Goal: Book appointment/travel/reservation

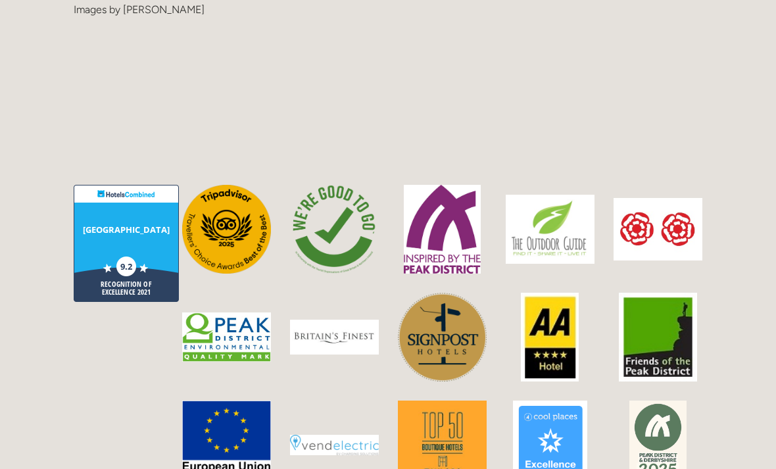
scroll to position [3096, 0]
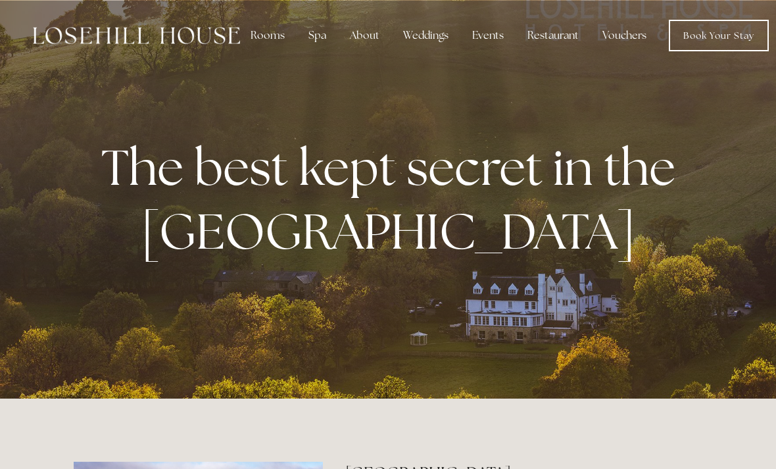
click at [541, 33] on div "Restaurant" at bounding box center [553, 35] width 72 height 26
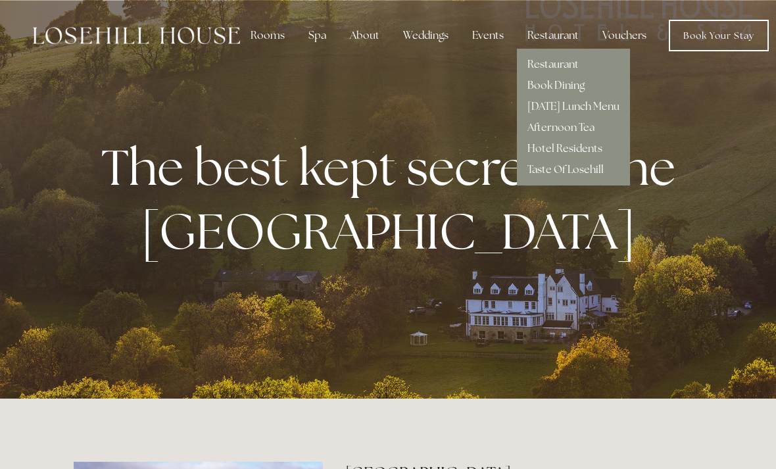
click at [548, 151] on link "Hotel Residents" at bounding box center [565, 148] width 75 height 14
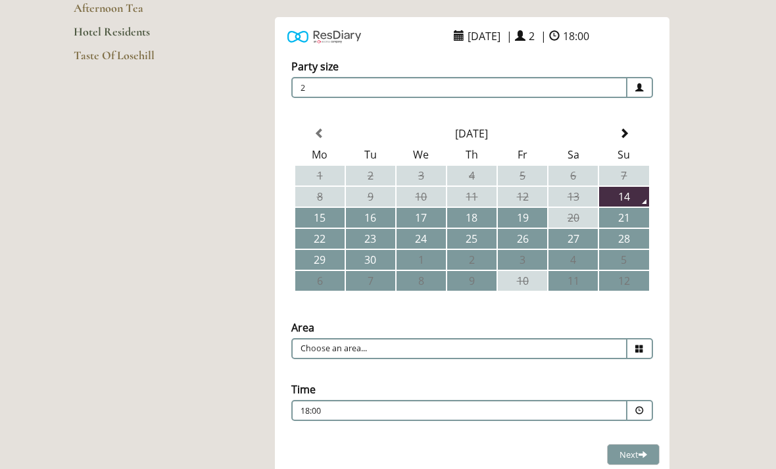
scroll to position [230, 0]
click at [320, 357] on input "Choose an area..." at bounding box center [459, 347] width 336 height 21
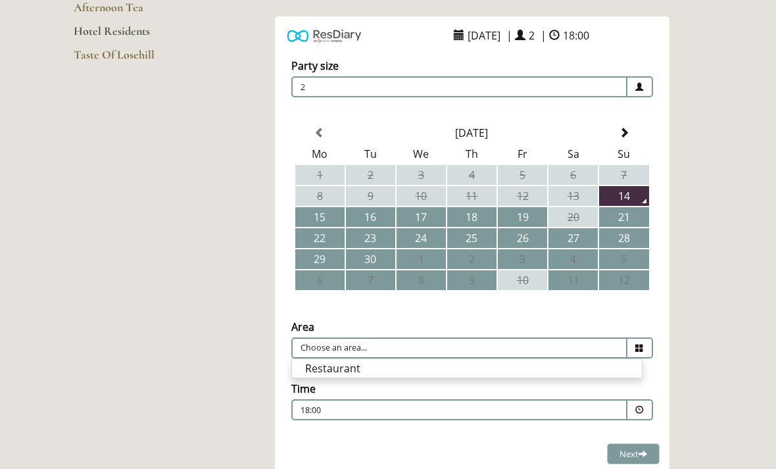
click at [310, 374] on li "Restaurant" at bounding box center [467, 368] width 350 height 18
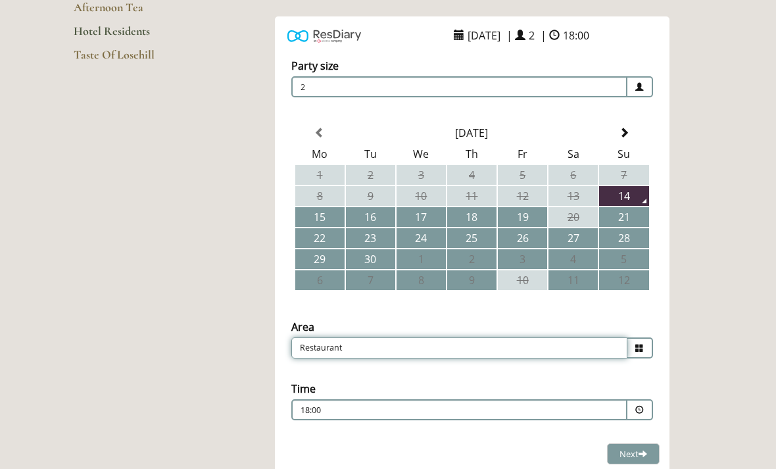
click at [307, 348] on input "Restaurant" at bounding box center [459, 347] width 336 height 21
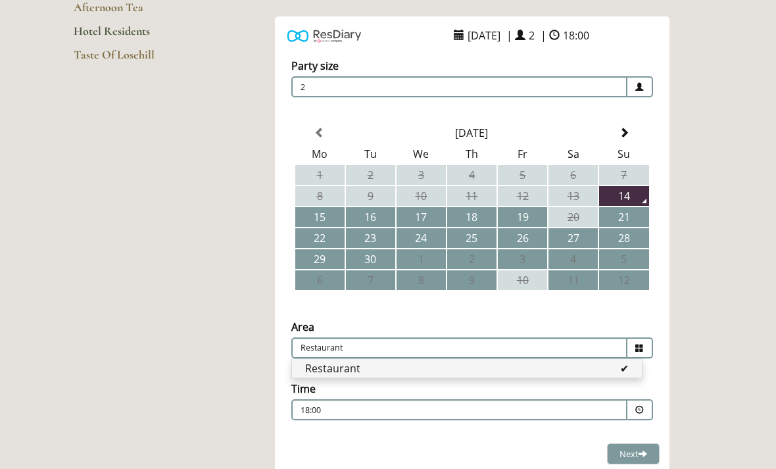
click at [249, 315] on div "ResDiary Widget [DATE] | 2 | 18:00 Choose a Venue" at bounding box center [471, 245] width 461 height 459
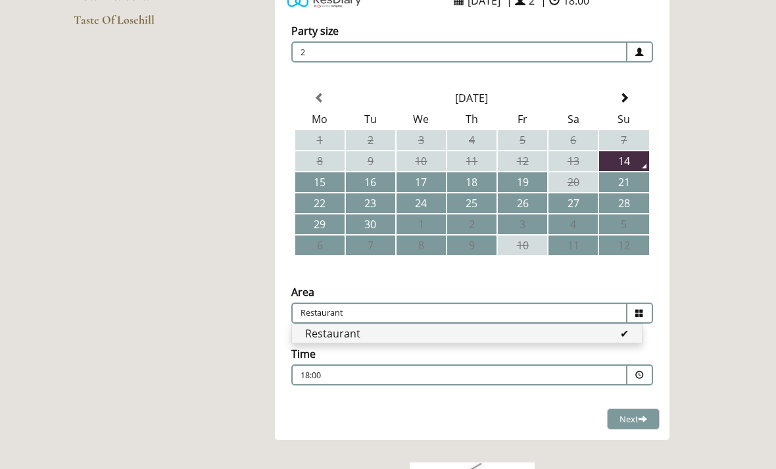
scroll to position [264, 0]
click at [641, 312] on icon at bounding box center [639, 313] width 9 height 9
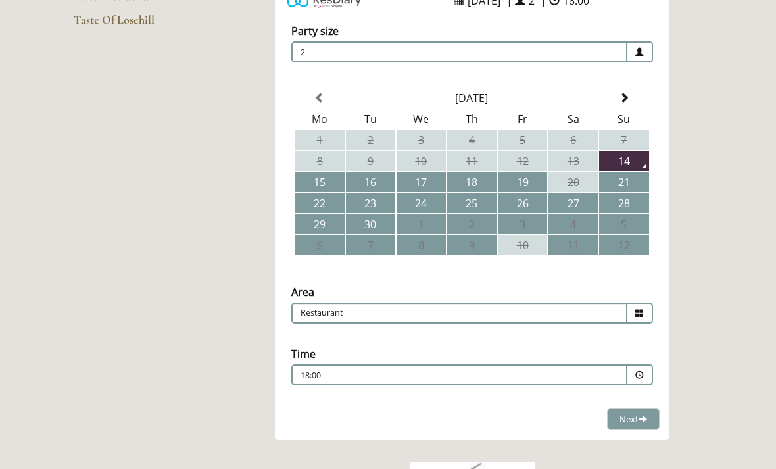
click at [641, 312] on icon at bounding box center [639, 313] width 9 height 9
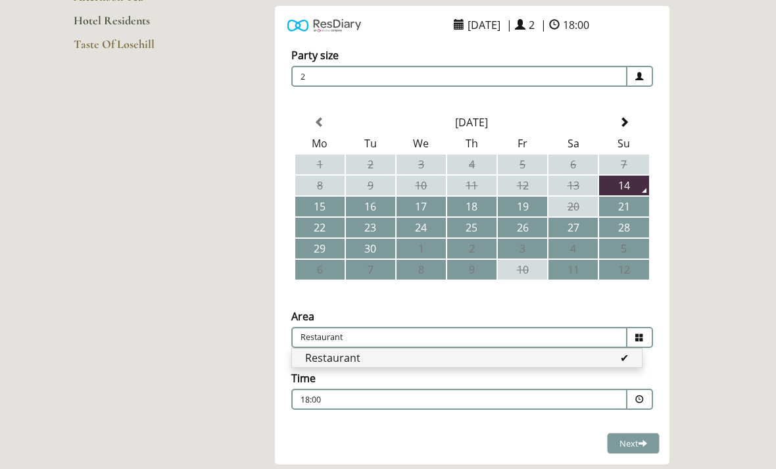
click at [262, 303] on div "ResDiary Widget [DATE] | 2 | 18:00 Choose a Venue" at bounding box center [471, 235] width 461 height 459
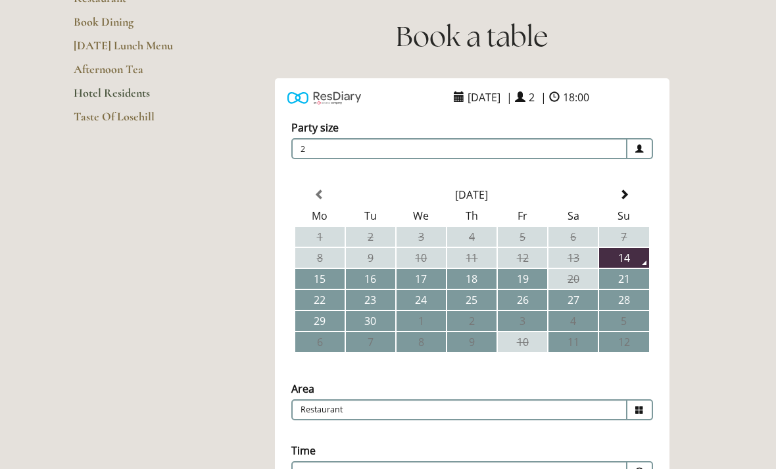
scroll to position [168, 0]
click at [325, 151] on span "2" at bounding box center [459, 147] width 336 height 21
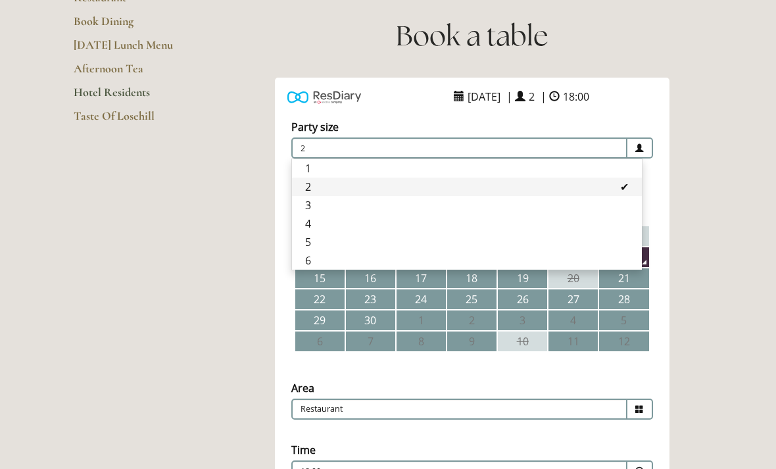
click at [310, 167] on li "1" at bounding box center [467, 168] width 350 height 18
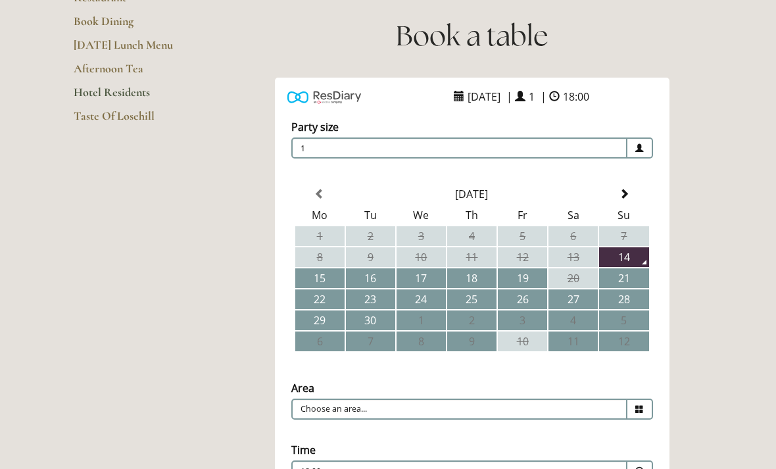
type input "Restaurant"
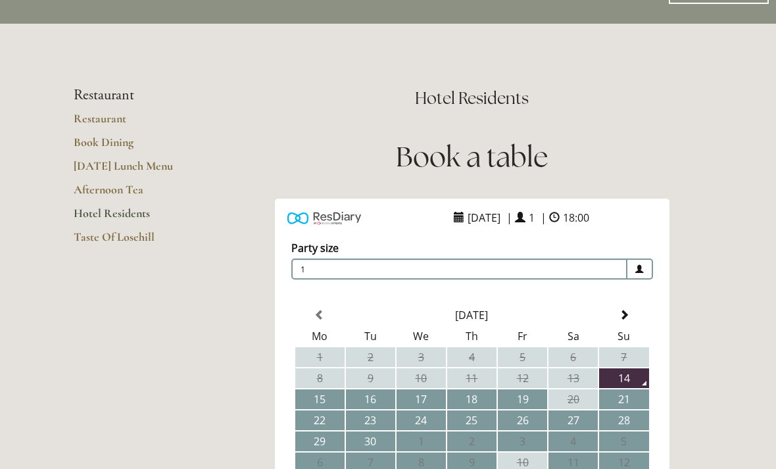
scroll to position [0, 0]
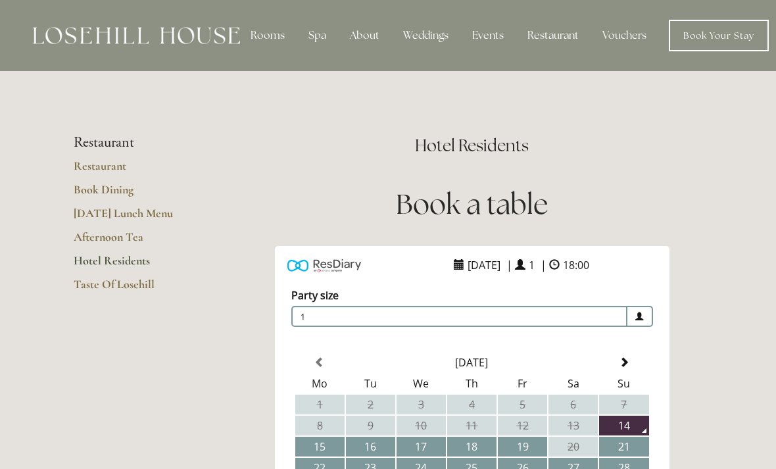
click at [84, 187] on link "Book Dining" at bounding box center [137, 194] width 126 height 24
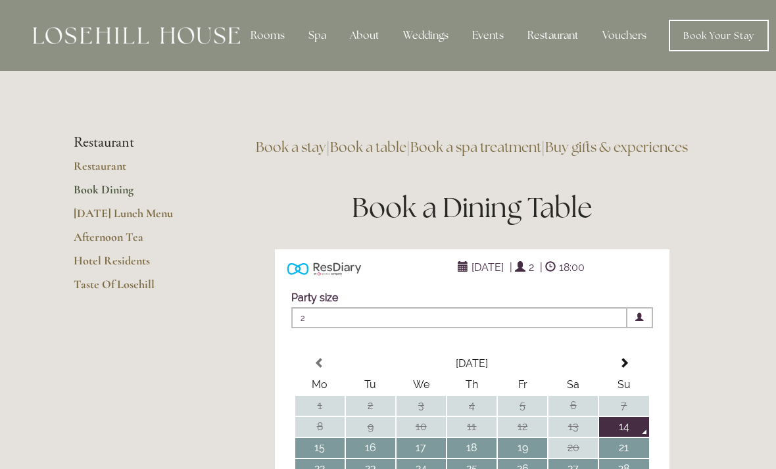
type input "Any Area"
click at [84, 168] on link "Restaurant" at bounding box center [137, 171] width 126 height 24
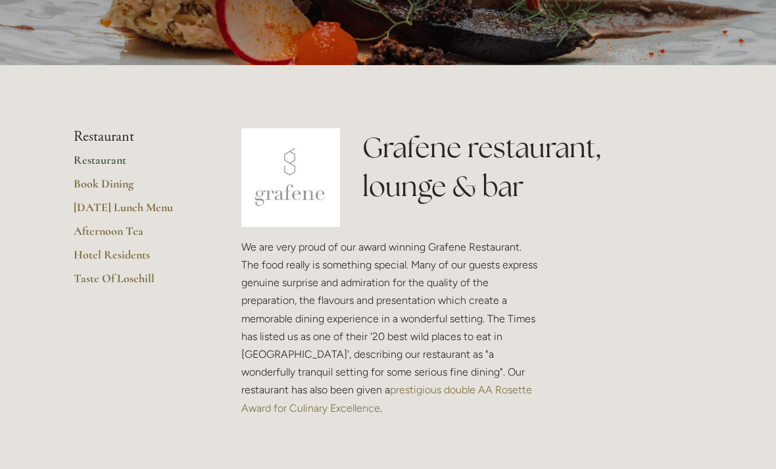
scroll to position [221, 0]
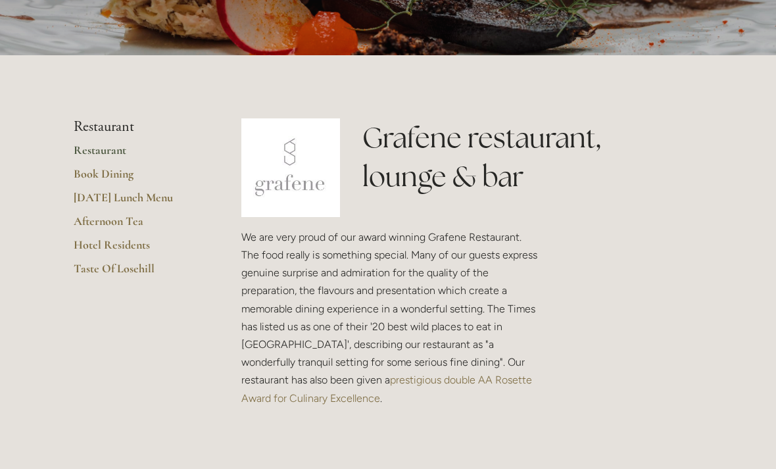
click at [91, 198] on link "[DATE] Lunch Menu" at bounding box center [137, 202] width 126 height 24
